Goal: Check status: Check status

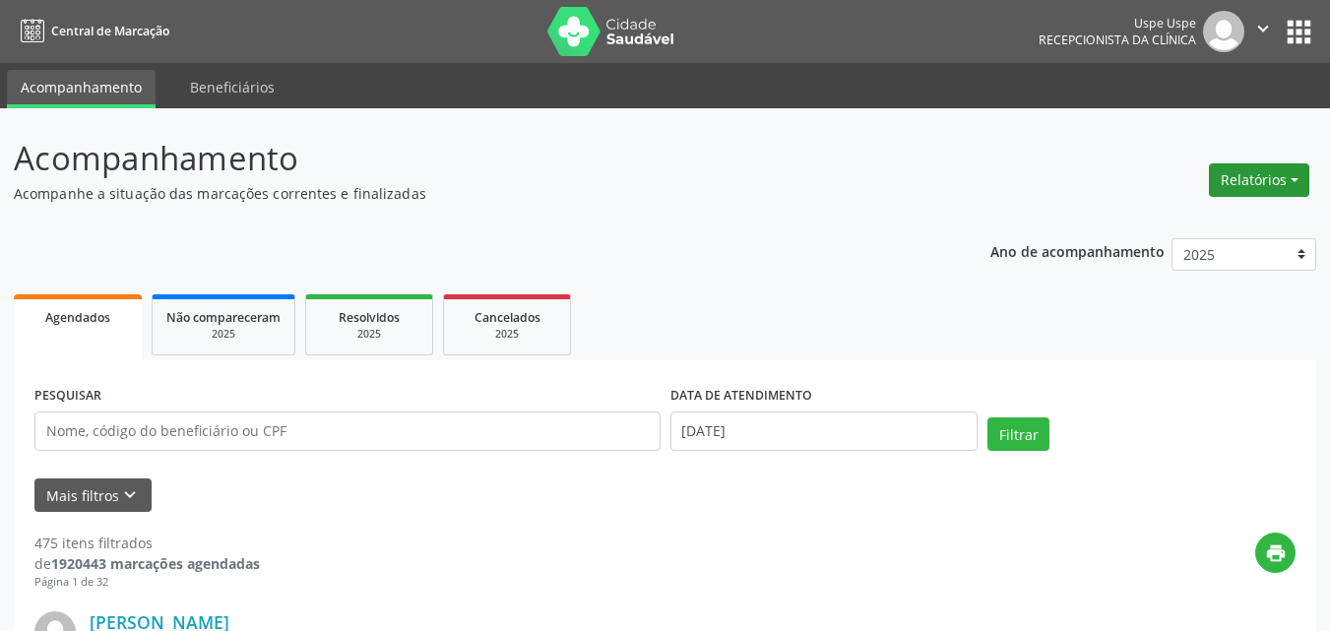
click at [1258, 187] on button "Relatórios" at bounding box center [1259, 179] width 100 height 33
click at [1207, 225] on link "Agendamentos" at bounding box center [1204, 223] width 212 height 28
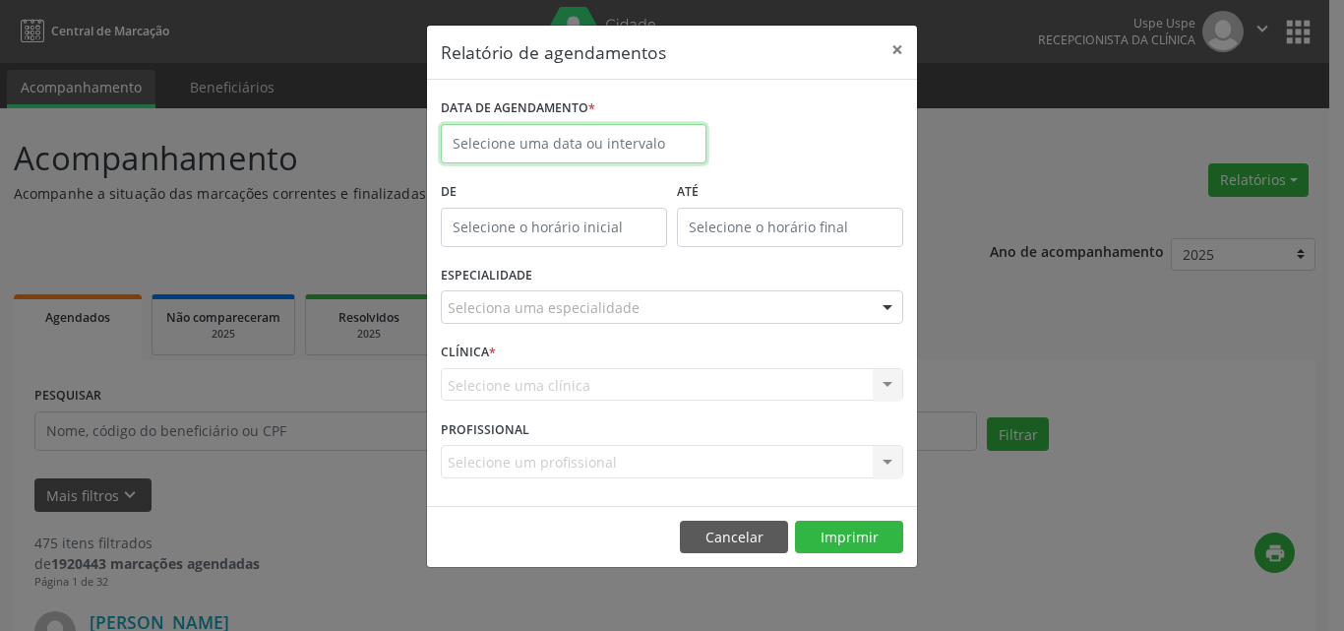
click at [502, 138] on input "text" at bounding box center [574, 143] width 266 height 39
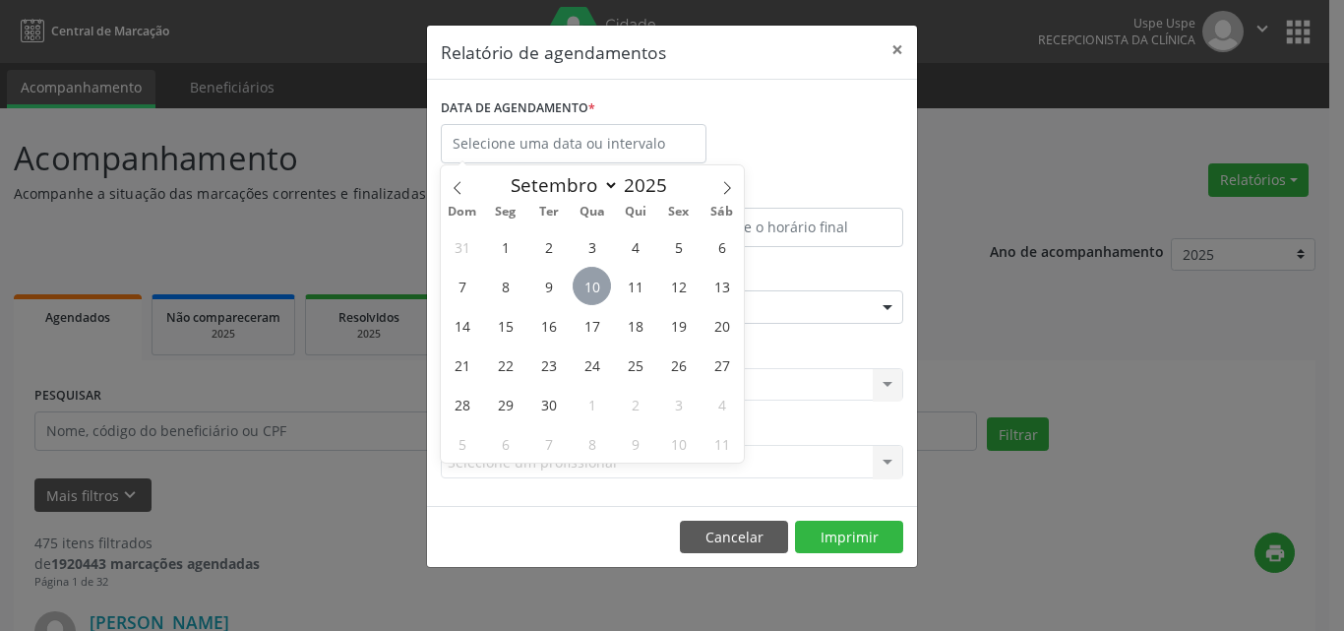
click at [587, 284] on span "10" at bounding box center [592, 286] width 38 height 38
type input "[DATE]"
click at [587, 284] on span "10" at bounding box center [592, 286] width 38 height 38
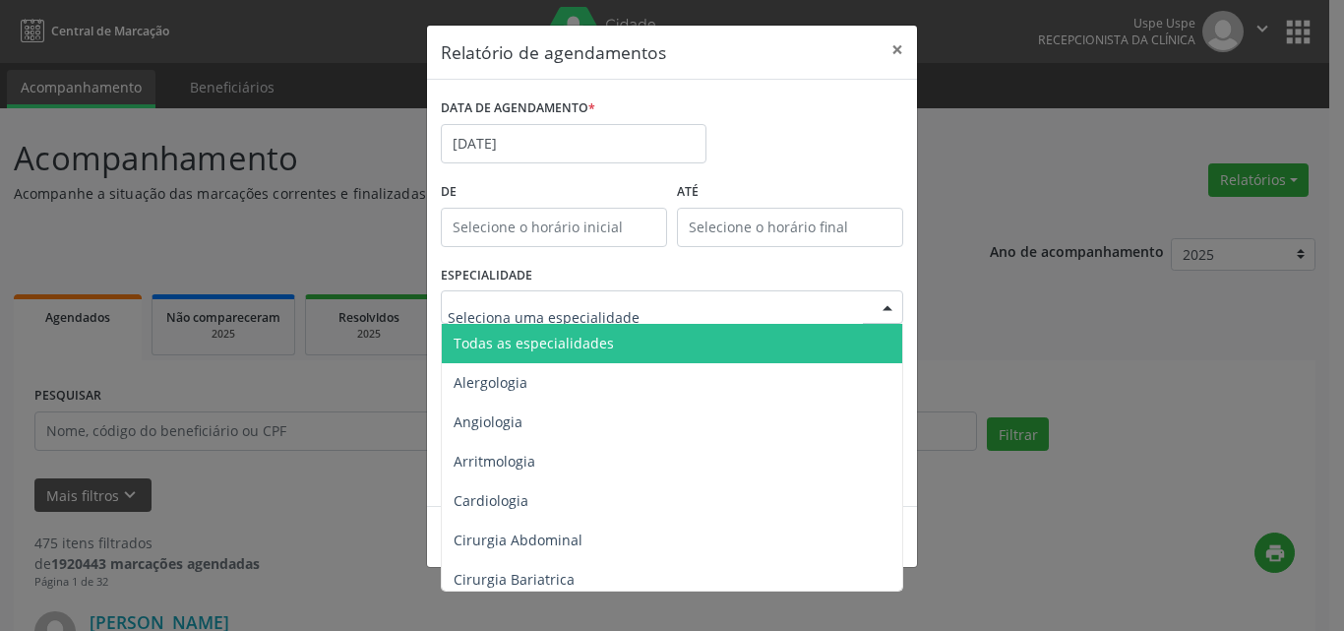
click at [510, 348] on span "Todas as especialidades" at bounding box center [534, 343] width 160 height 19
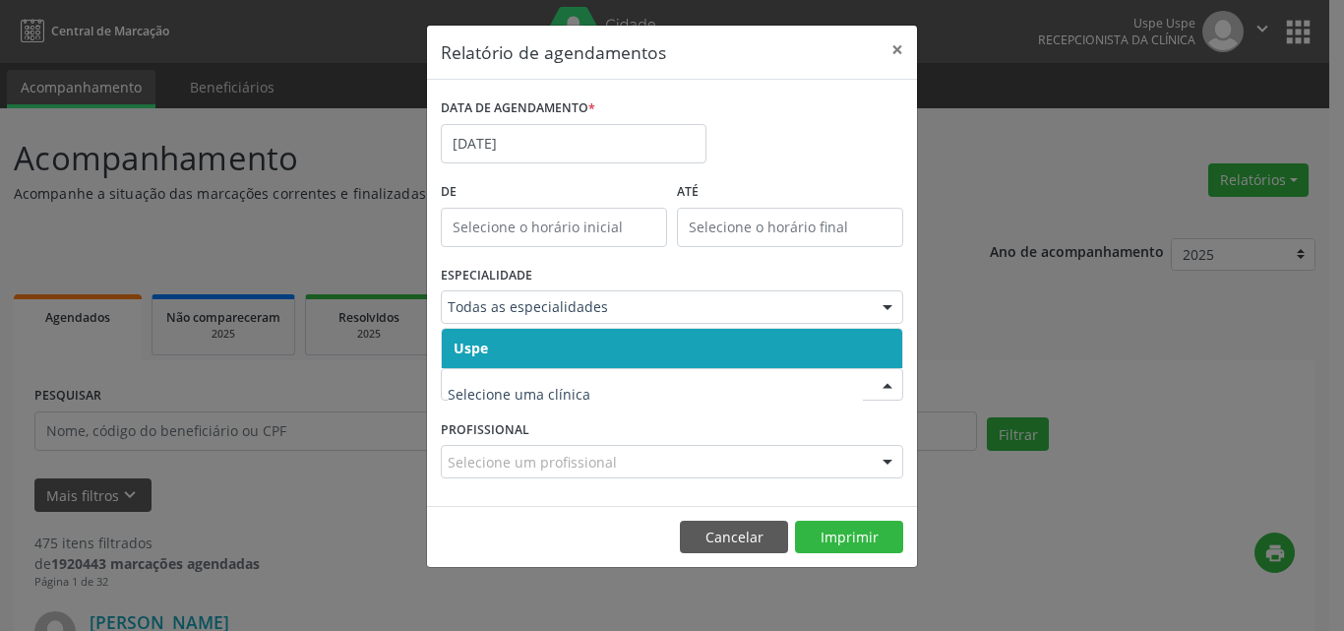
click at [473, 349] on span "Uspe" at bounding box center [471, 348] width 34 height 19
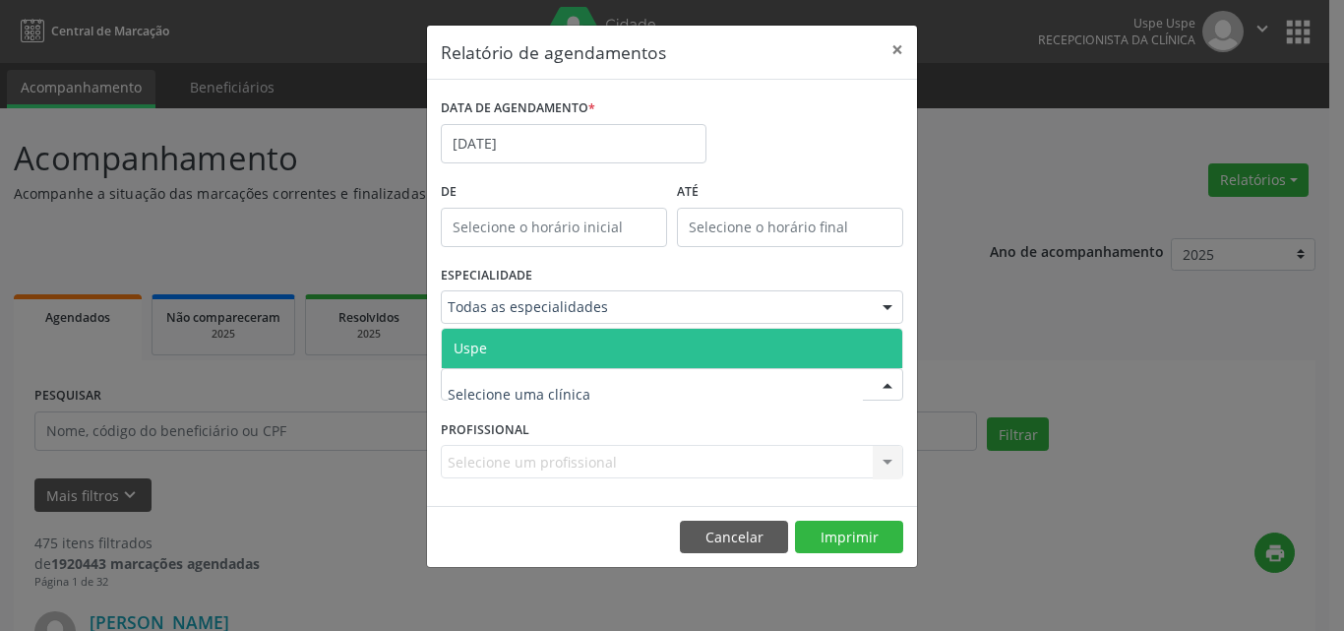
click at [475, 347] on span "Uspe" at bounding box center [470, 348] width 33 height 19
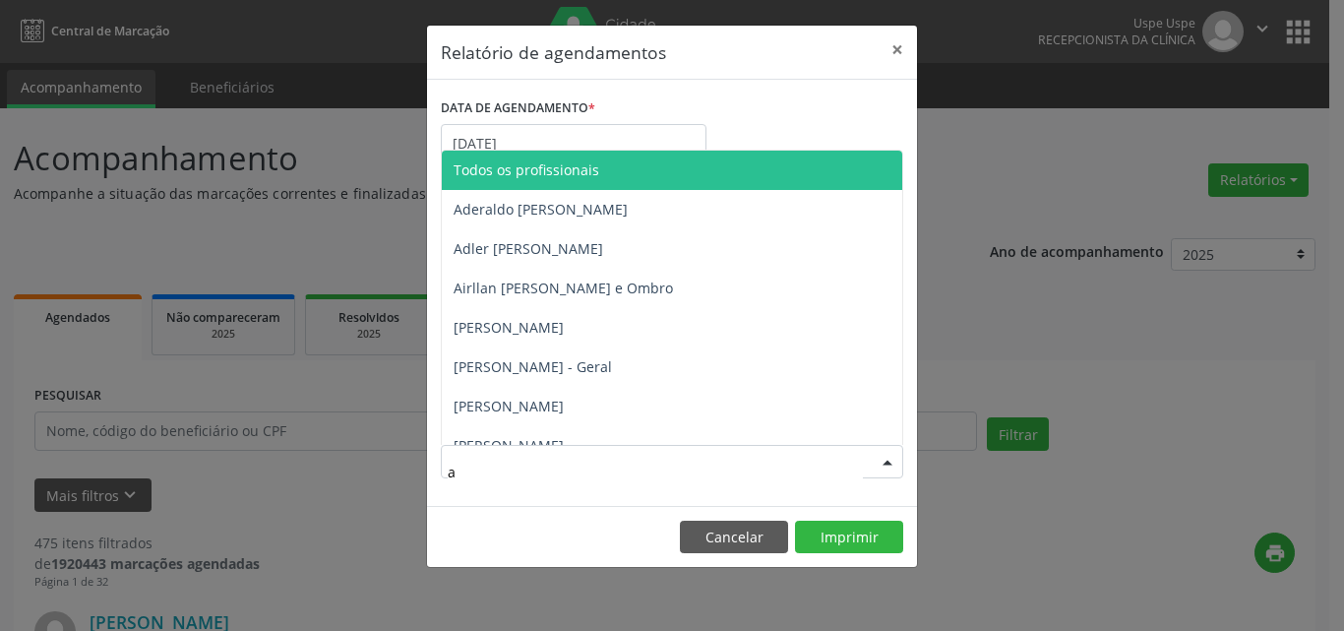
type input "al"
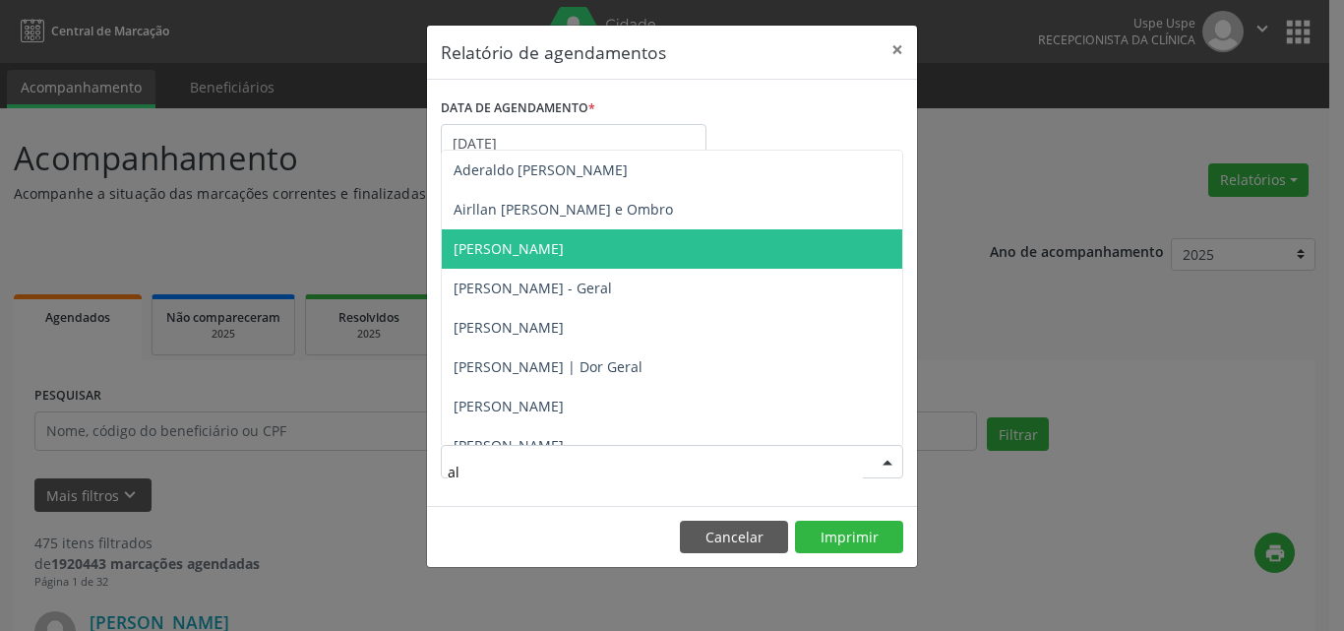
click at [552, 249] on span "[PERSON_NAME]" at bounding box center [509, 248] width 110 height 19
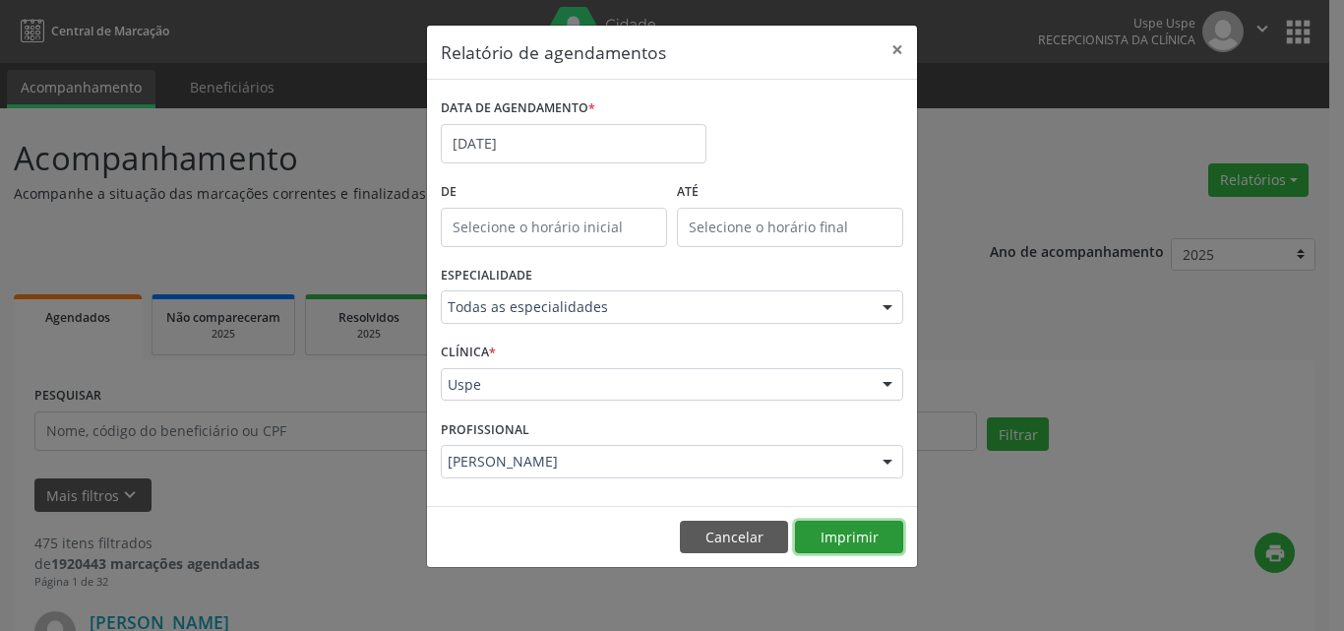
click at [871, 532] on button "Imprimir" at bounding box center [849, 537] width 108 height 33
